Goal: Transaction & Acquisition: Purchase product/service

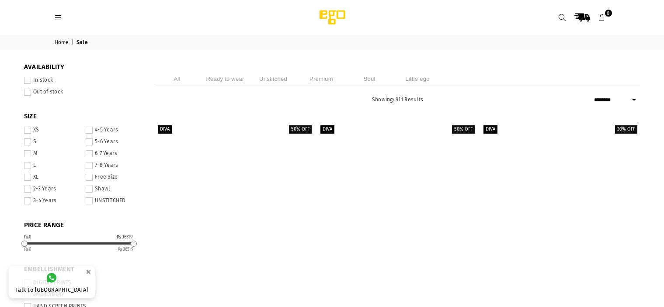
select select "******"
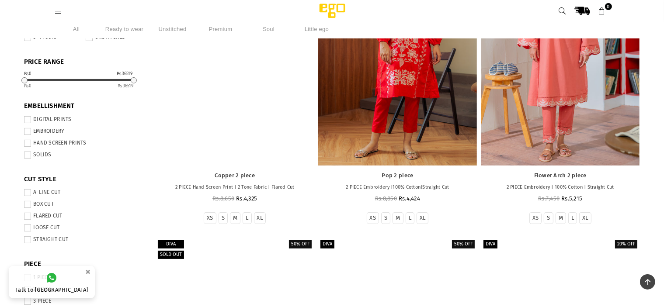
scroll to position [150, 0]
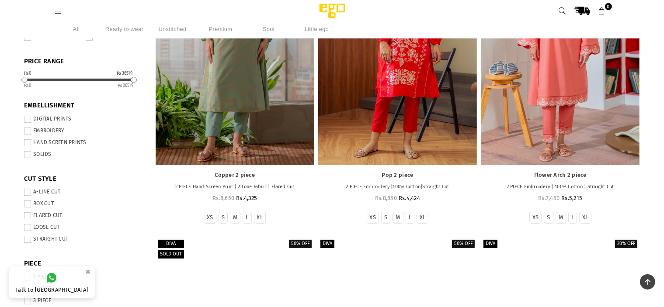
click at [258, 191] on div "Copper 2 piece 2 PIECE Hand Screen Print | 2 Tone Fabric | Flared Cut Regular p…" at bounding box center [235, 186] width 158 height 42
click at [239, 173] on link "Copper 2 piece" at bounding box center [234, 175] width 149 height 7
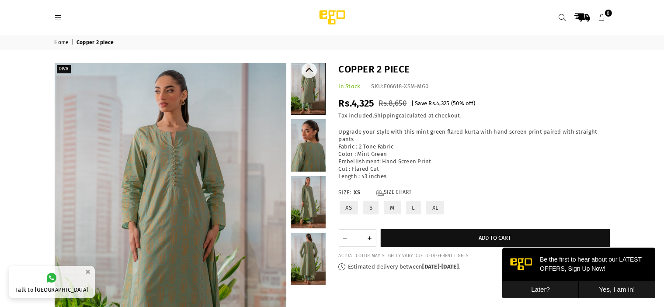
click at [321, 151] on link at bounding box center [307, 145] width 35 height 52
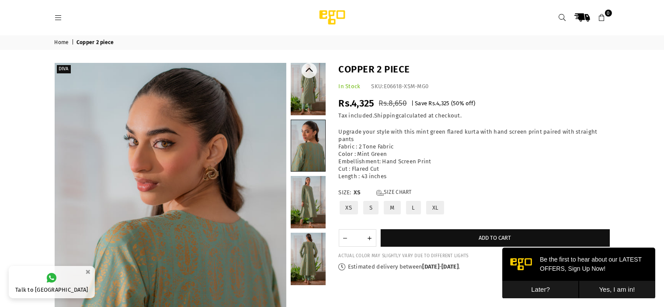
click at [312, 188] on link at bounding box center [307, 202] width 35 height 52
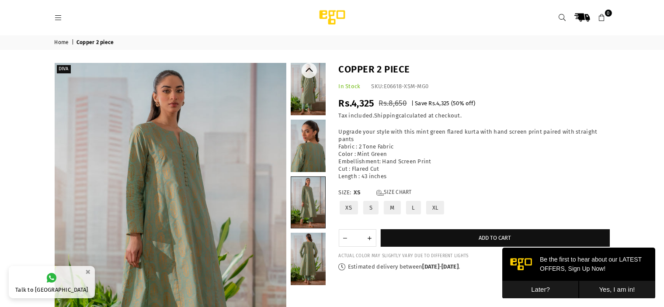
click at [307, 254] on link at bounding box center [307, 259] width 35 height 52
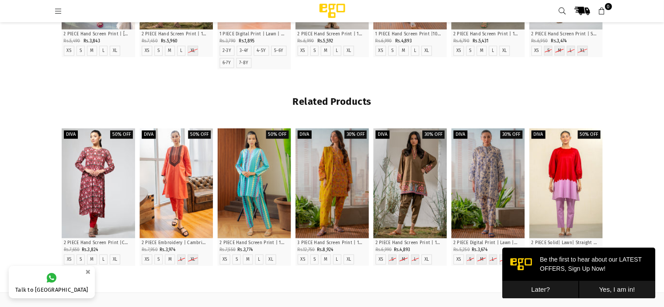
scroll to position [968, 0]
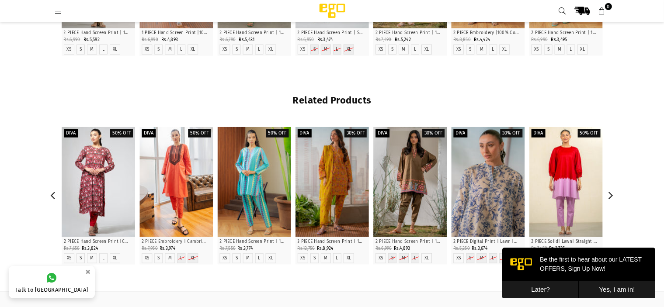
click at [489, 190] on div at bounding box center [487, 182] width 73 height 110
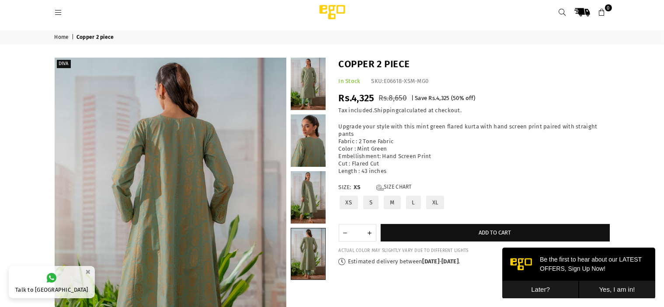
scroll to position [0, 0]
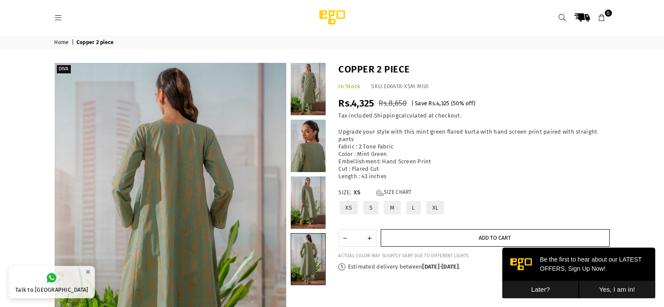
click at [418, 235] on button "Add to cart" at bounding box center [494, 237] width 229 height 17
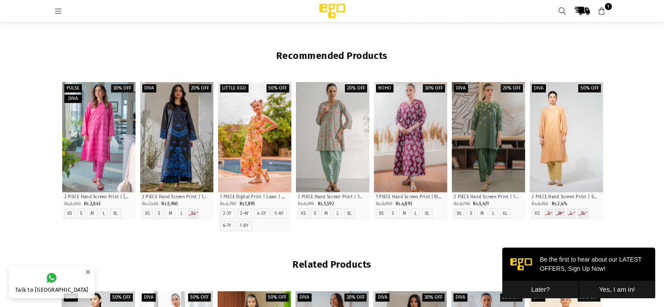
scroll to position [804, 0]
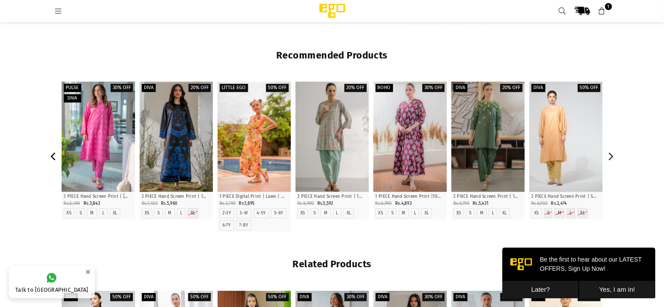
click at [53, 155] on icon "Previous" at bounding box center [53, 157] width 5 height 8
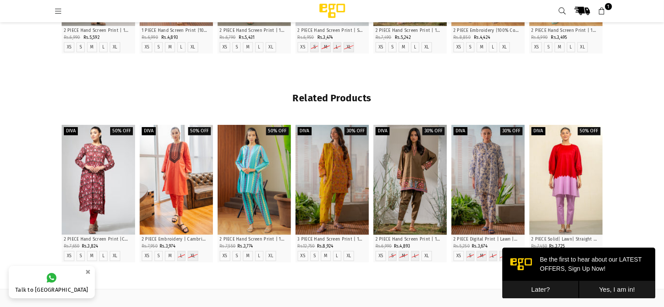
scroll to position [971, 0]
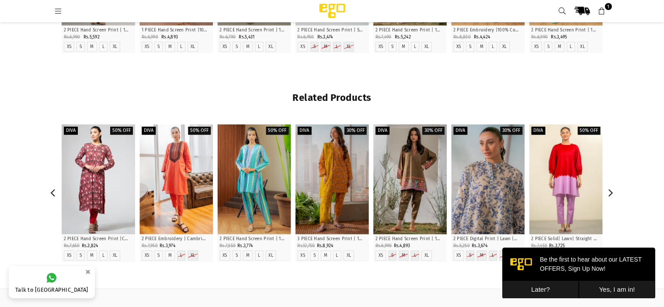
click at [451, 169] on div at bounding box center [487, 179] width 73 height 110
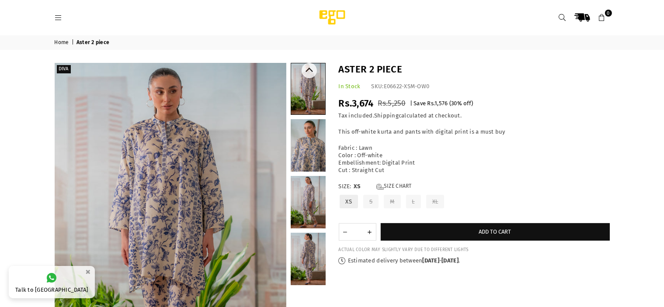
click at [304, 141] on link at bounding box center [307, 145] width 35 height 52
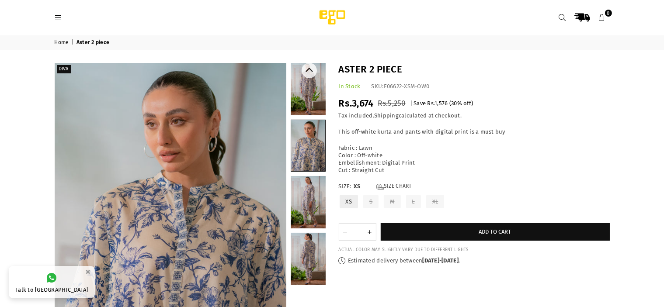
click at [301, 85] on link at bounding box center [307, 89] width 35 height 52
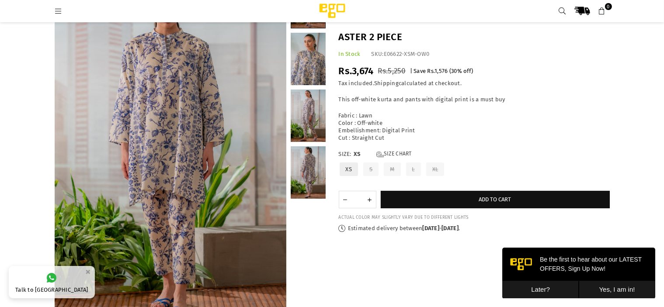
click at [307, 114] on link at bounding box center [307, 116] width 35 height 52
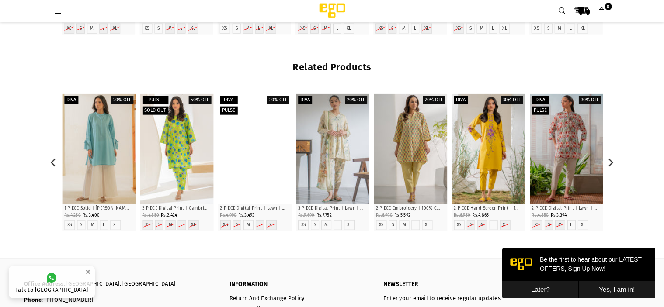
scroll to position [988, 0]
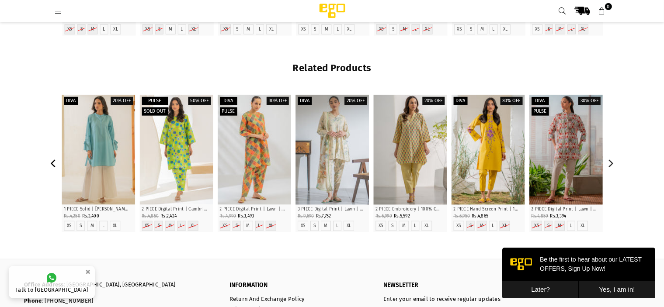
click at [53, 166] on icon "Previous" at bounding box center [54, 164] width 8 height 8
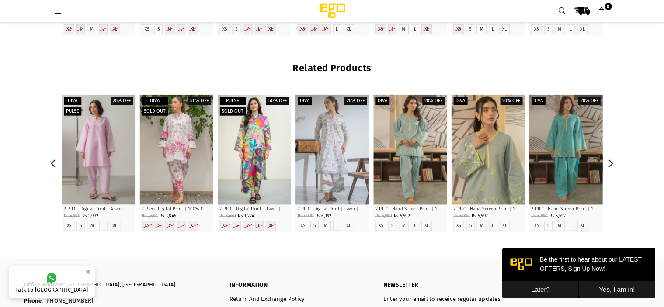
click at [493, 154] on div at bounding box center [487, 150] width 73 height 110
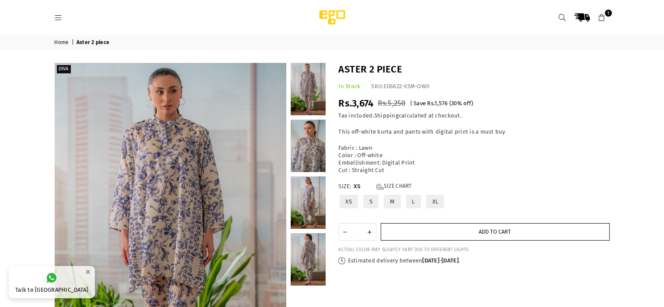
click at [472, 228] on button "Add to cart" at bounding box center [494, 231] width 229 height 17
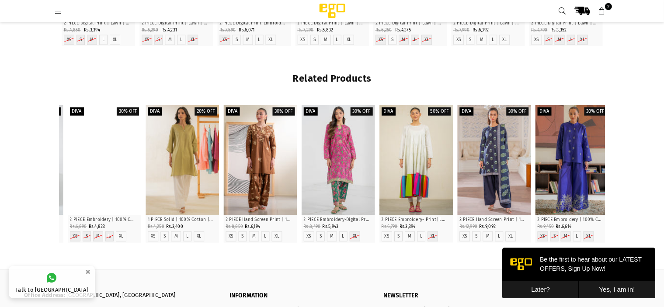
scroll to position [964, 0]
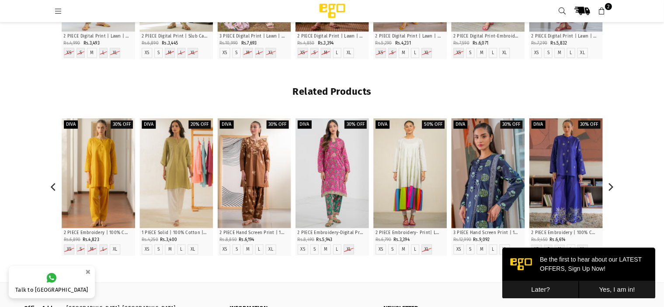
click at [473, 196] on div at bounding box center [487, 173] width 73 height 110
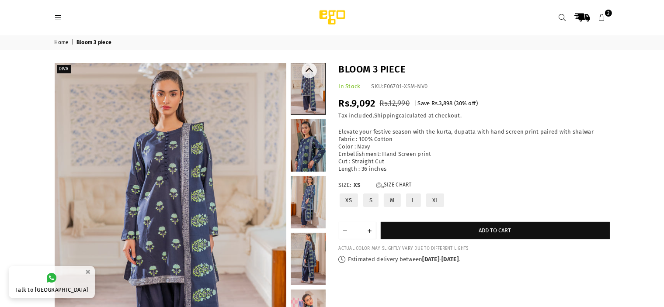
click at [303, 138] on link at bounding box center [307, 145] width 35 height 52
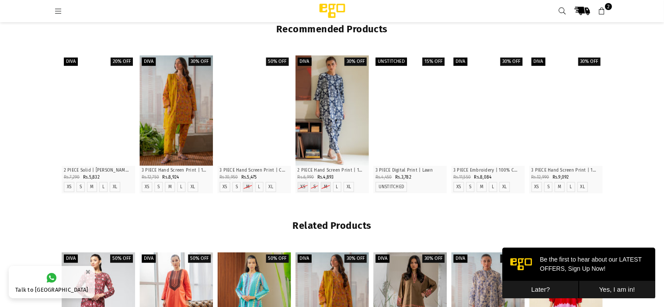
scroll to position [818, 0]
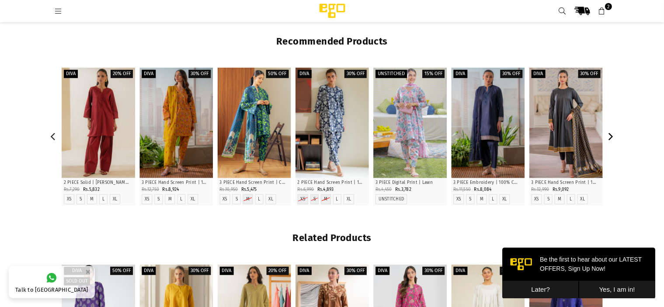
click at [609, 139] on icon "Next" at bounding box center [610, 137] width 8 height 8
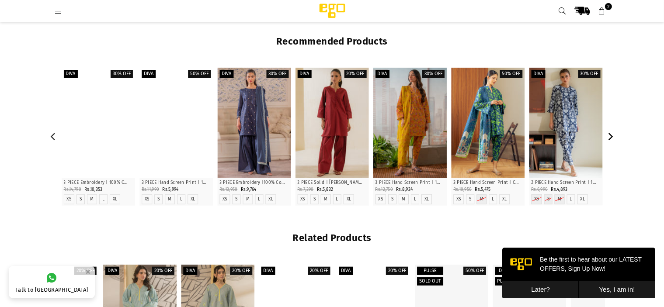
click at [609, 139] on icon "Next" at bounding box center [610, 137] width 8 height 8
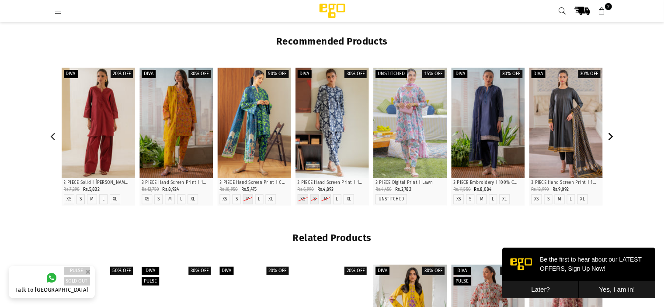
click at [609, 139] on icon "Next" at bounding box center [610, 137] width 8 height 8
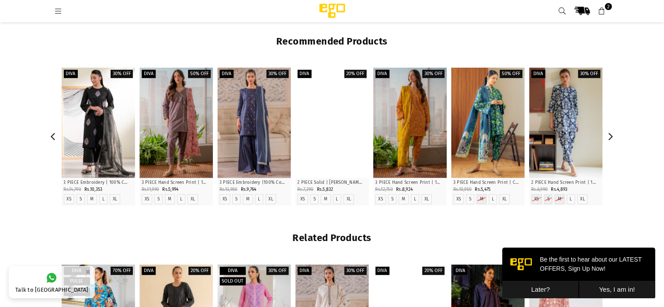
click at [335, 124] on div at bounding box center [331, 123] width 73 height 110
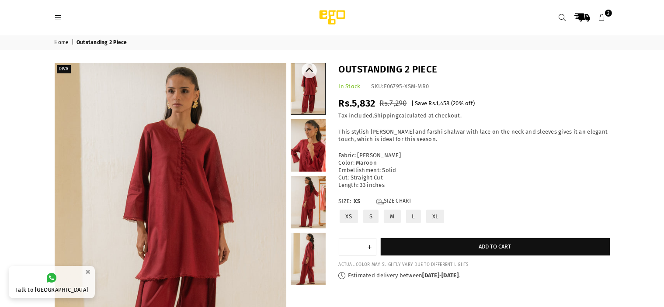
click at [311, 139] on link at bounding box center [307, 145] width 35 height 52
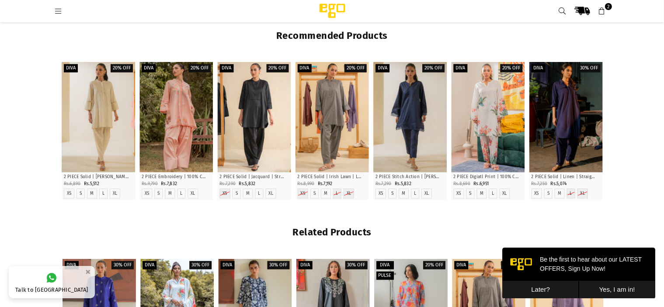
scroll to position [821, 0]
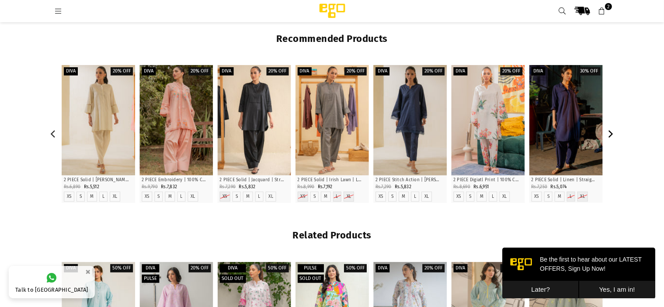
click at [611, 132] on icon "Next" at bounding box center [610, 134] width 5 height 8
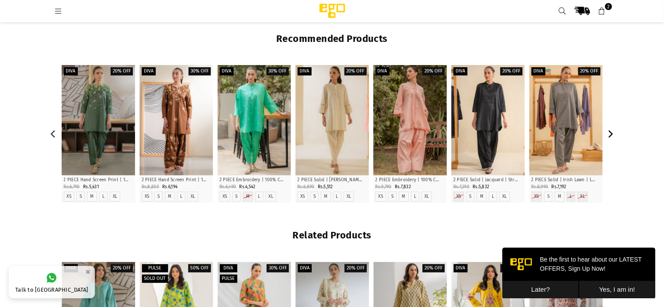
click at [611, 132] on icon "Next" at bounding box center [610, 134] width 5 height 8
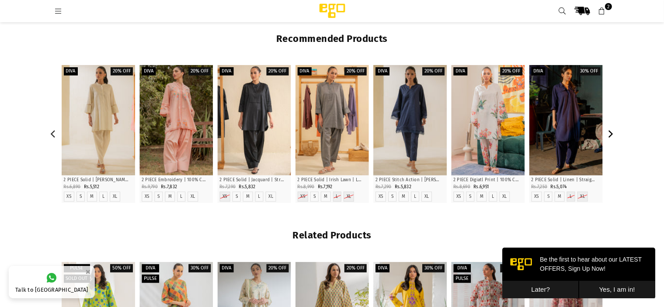
click at [611, 132] on icon "Next" at bounding box center [610, 134] width 5 height 8
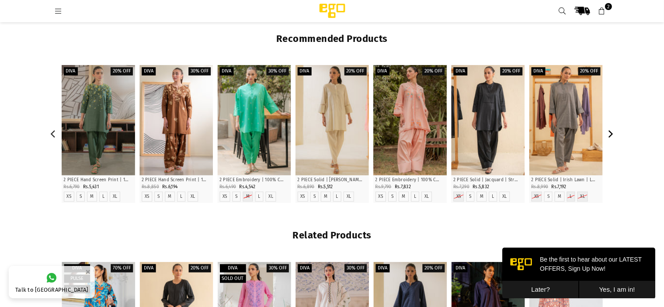
click at [611, 132] on icon "Next" at bounding box center [610, 134] width 5 height 8
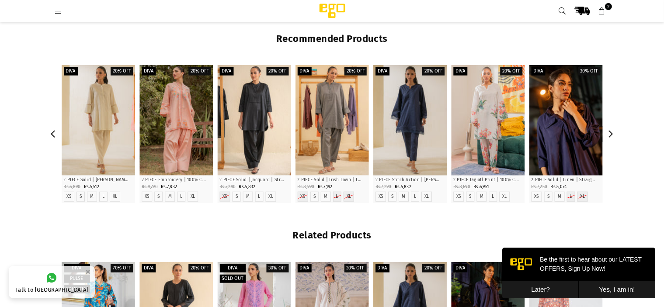
click at [563, 167] on div at bounding box center [565, 120] width 73 height 110
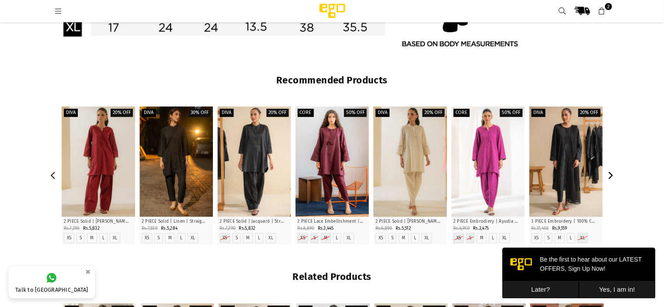
click at [613, 174] on icon "Next" at bounding box center [610, 176] width 8 height 8
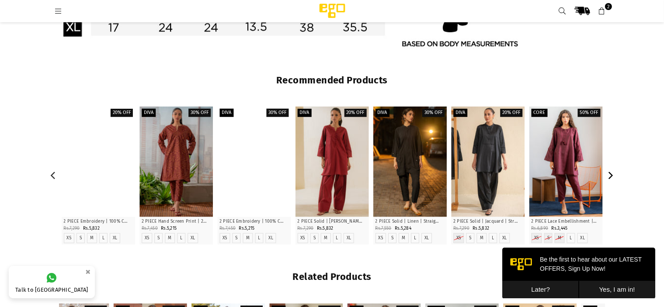
click at [613, 174] on icon "Next" at bounding box center [610, 176] width 8 height 8
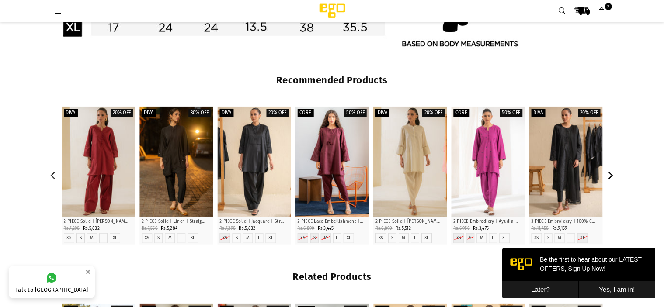
click at [613, 174] on icon "Next" at bounding box center [610, 176] width 8 height 8
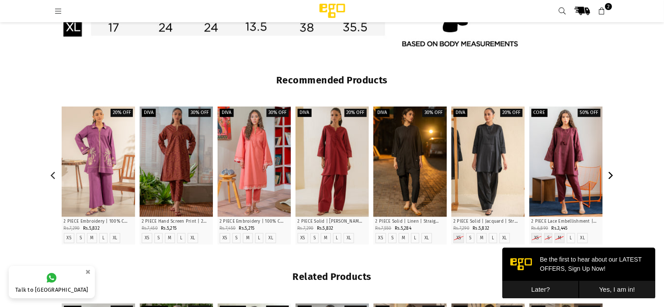
click at [609, 172] on icon "Next" at bounding box center [610, 176] width 5 height 8
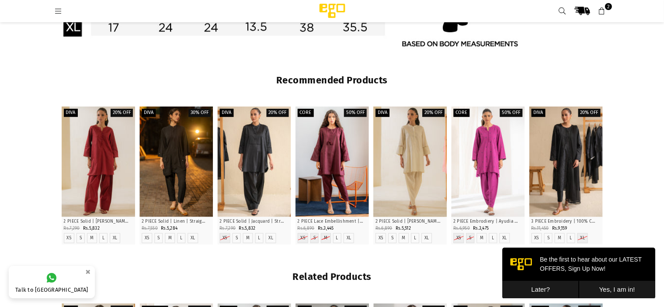
click at [53, 9] on link at bounding box center [59, 10] width 16 height 7
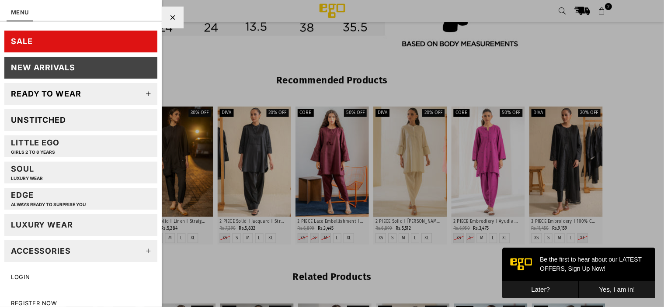
click at [55, 43] on link "SALE" at bounding box center [80, 42] width 153 height 22
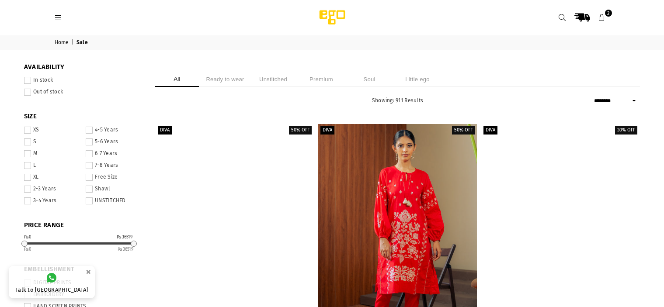
select select "******"
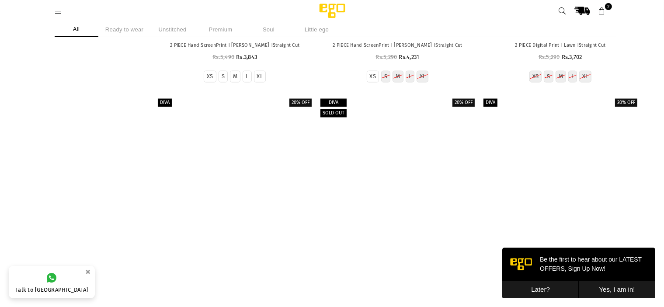
scroll to position [7731, 0]
